Goal: Task Accomplishment & Management: Use online tool/utility

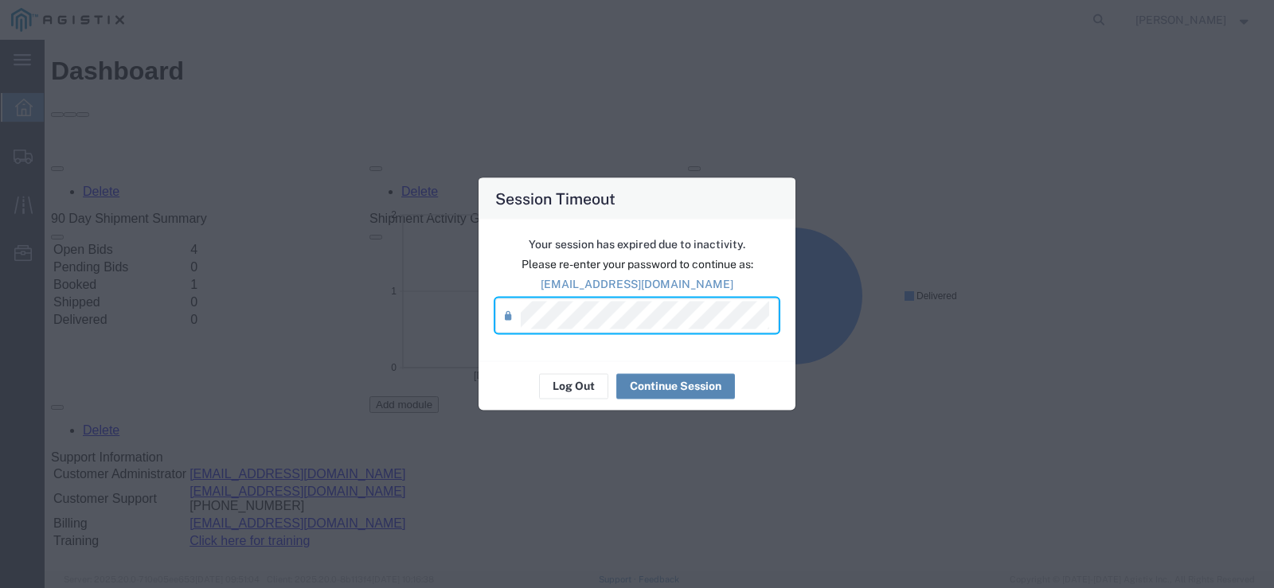
click at [681, 384] on button "Continue Session" at bounding box center [675, 385] width 119 height 25
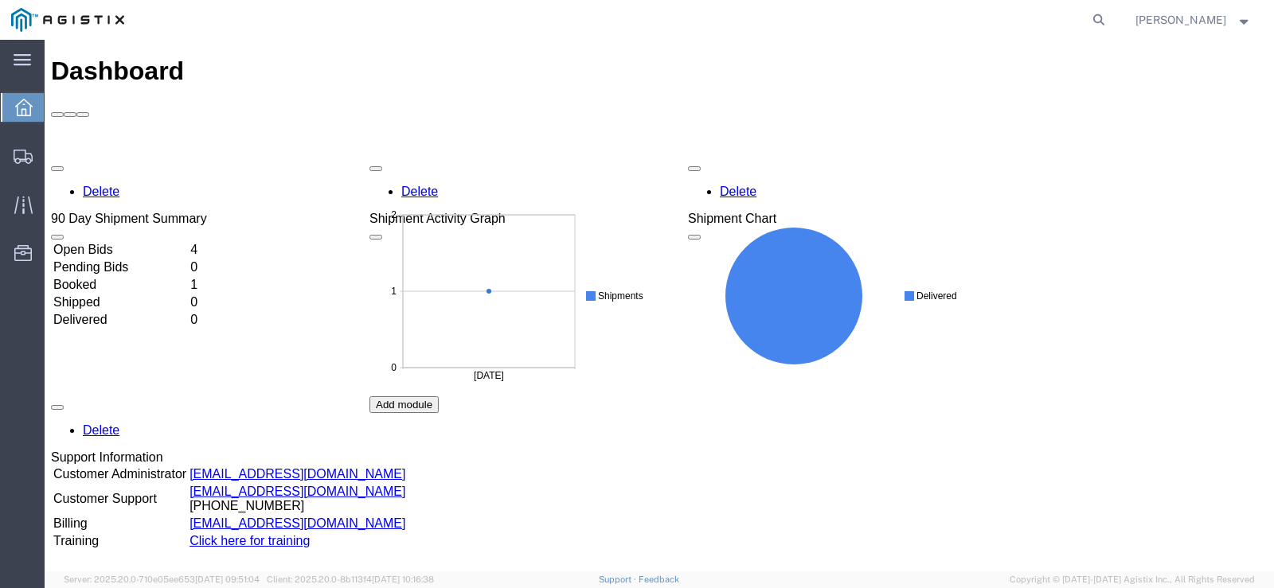
click at [106, 242] on td "Open Bids" at bounding box center [120, 250] width 135 height 16
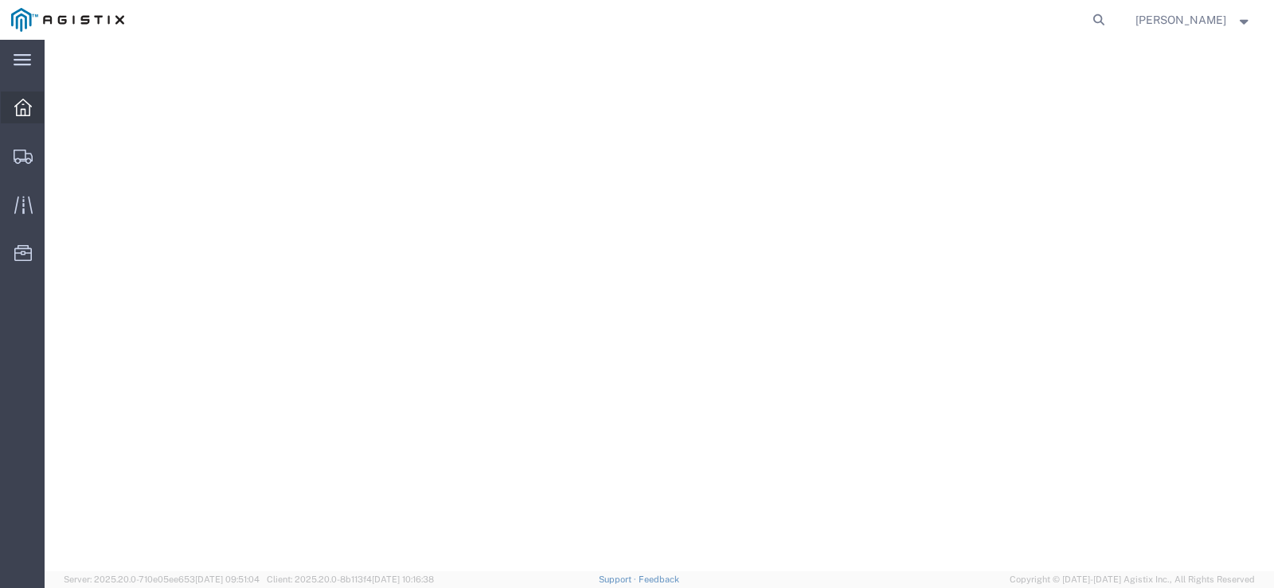
click at [13, 114] on div at bounding box center [23, 108] width 45 height 32
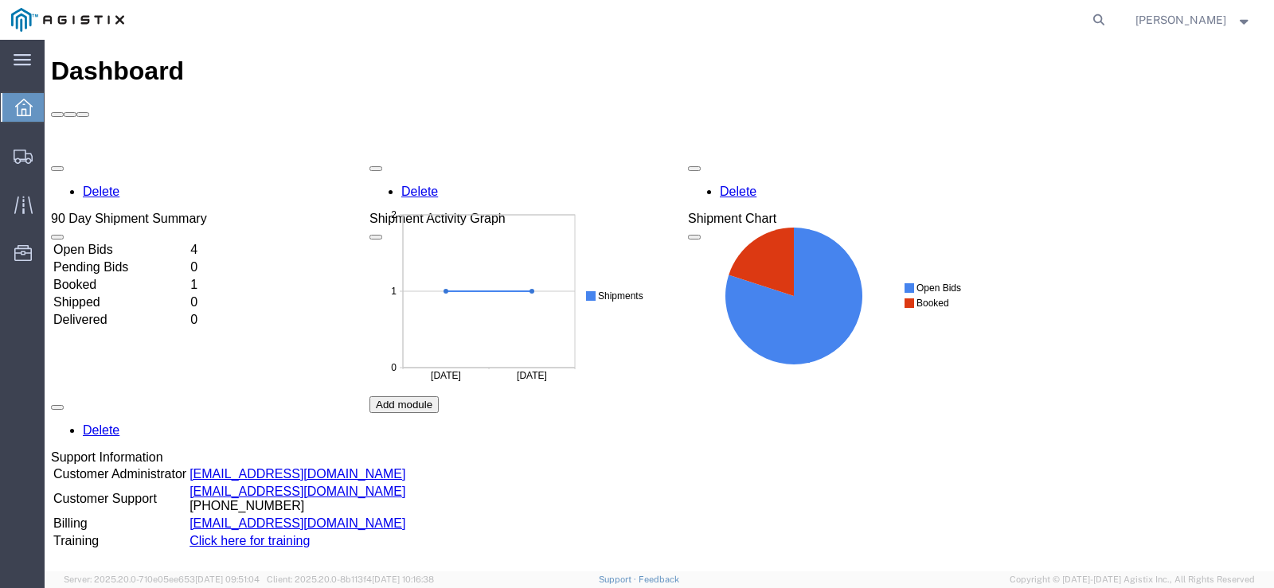
click at [105, 242] on td "Open Bids" at bounding box center [120, 250] width 135 height 16
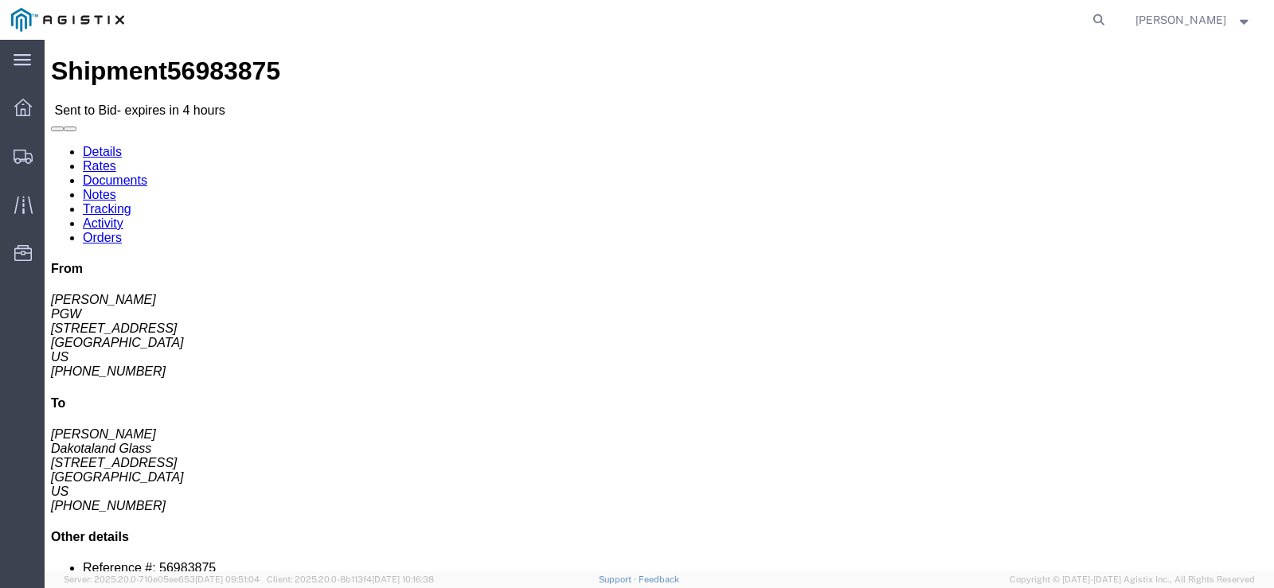
click button "Ignore Bid"
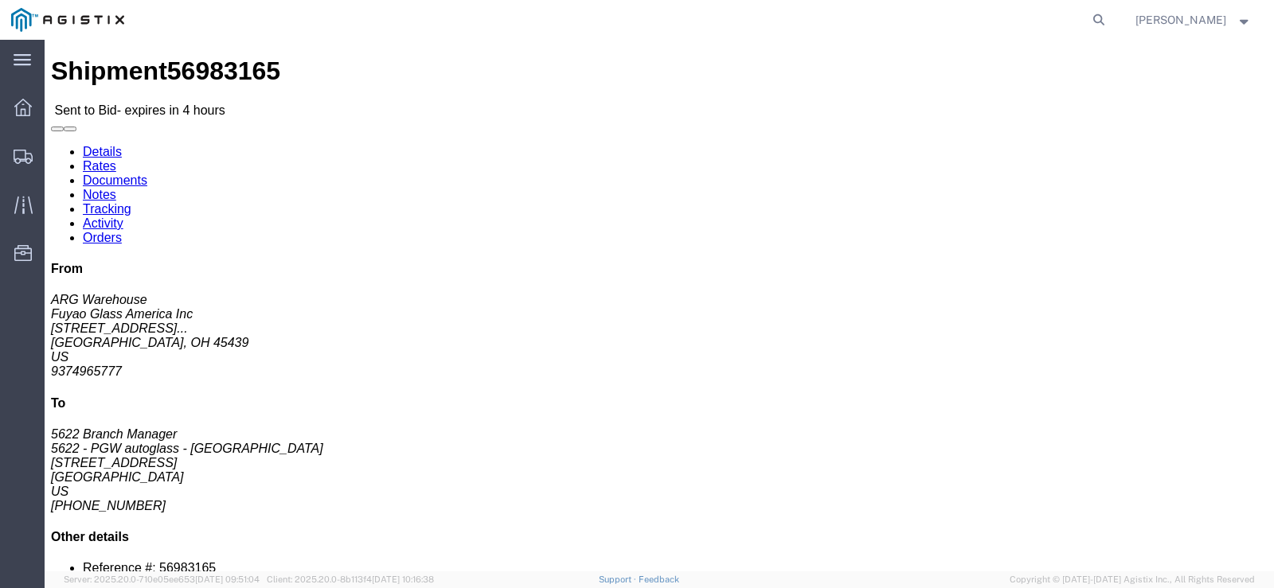
click button "Ignore Bid"
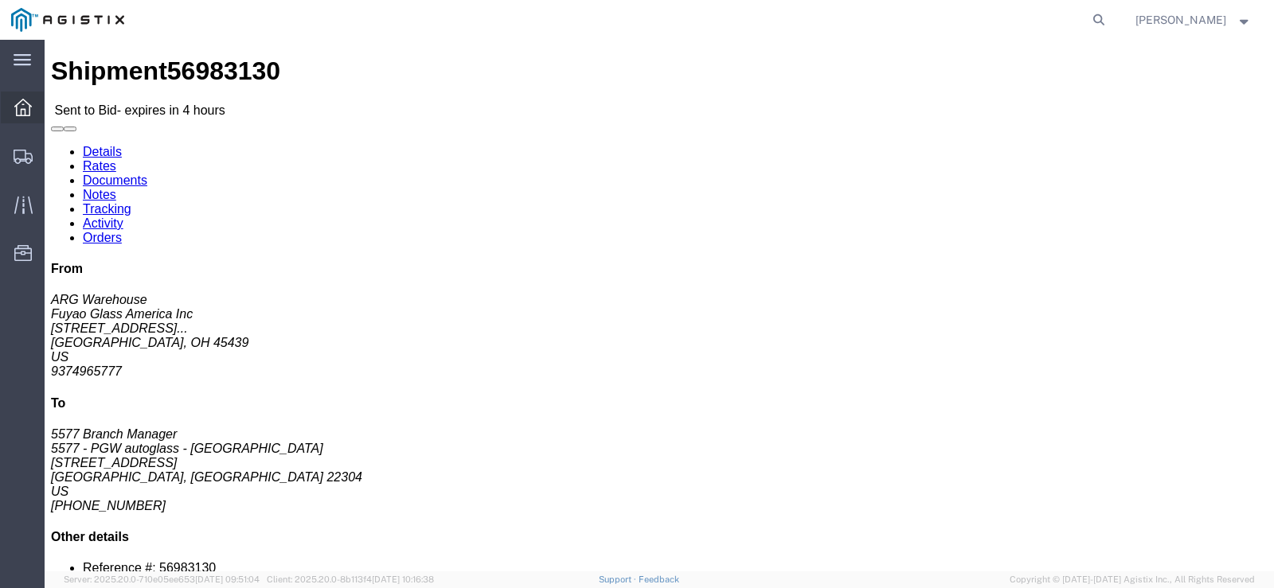
click at [29, 110] on icon at bounding box center [23, 108] width 18 height 18
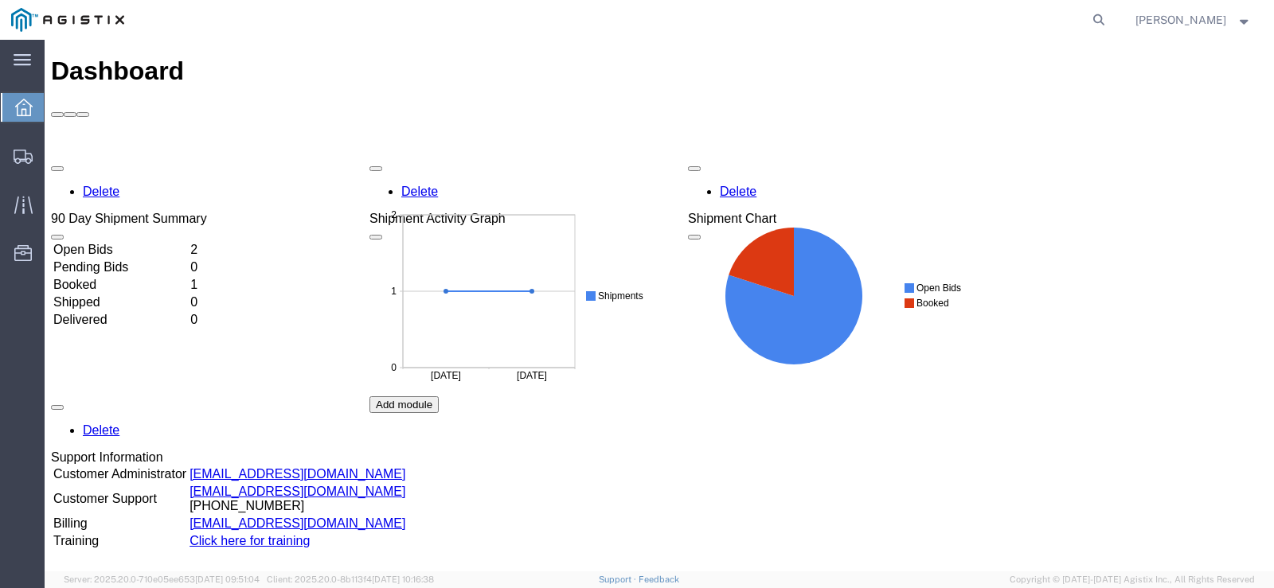
click at [118, 242] on td "Open Bids" at bounding box center [120, 250] width 135 height 16
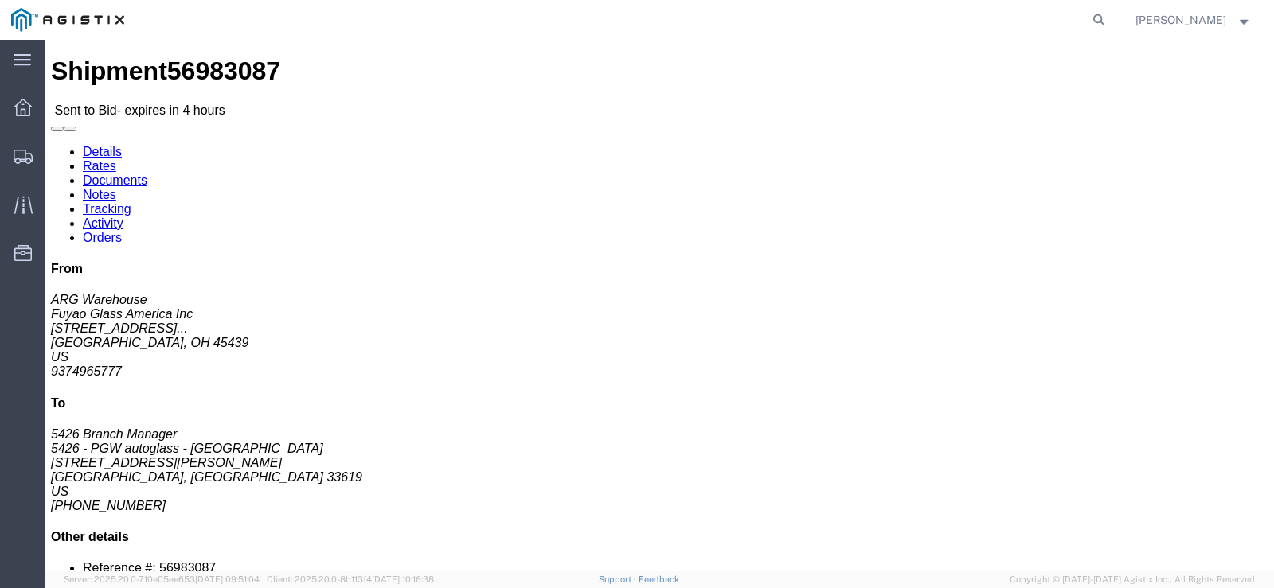
click button "Ignore Bid"
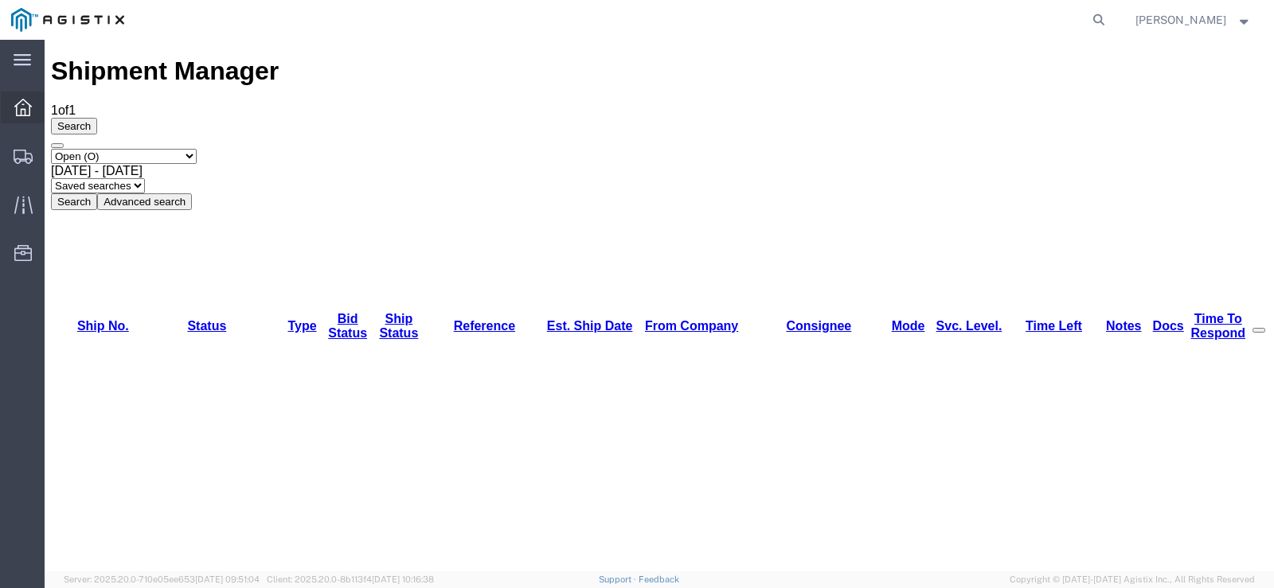
click at [23, 111] on icon at bounding box center [23, 108] width 18 height 18
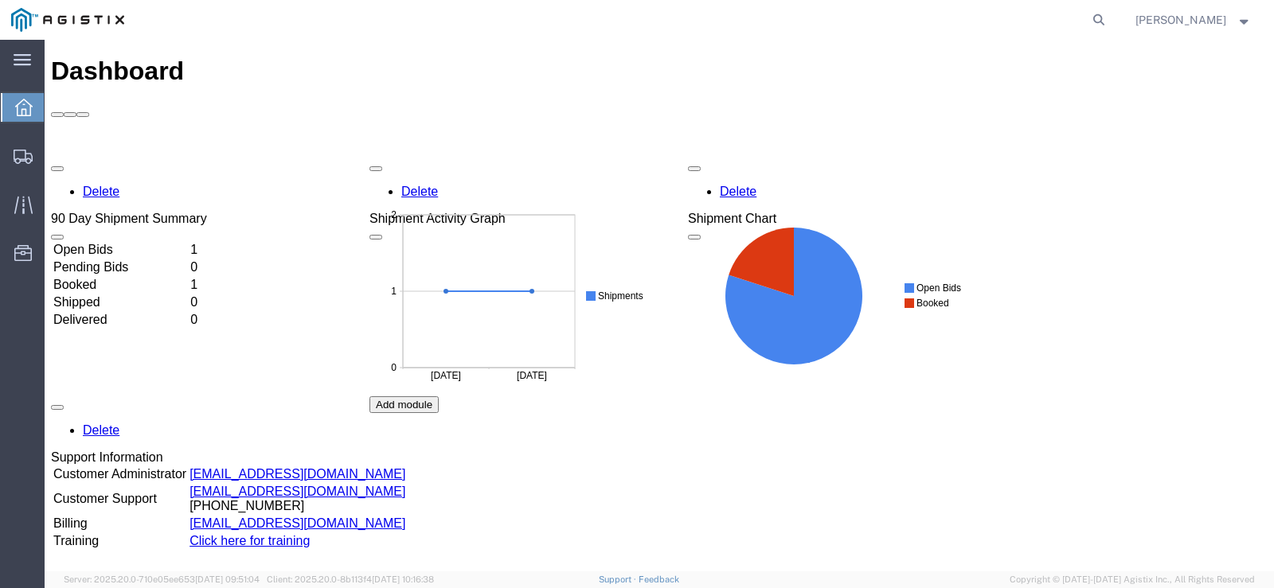
click at [57, 169] on span "button" at bounding box center [57, 169] width 0 height 0
